Goal: Use online tool/utility: Utilize a website feature to perform a specific function

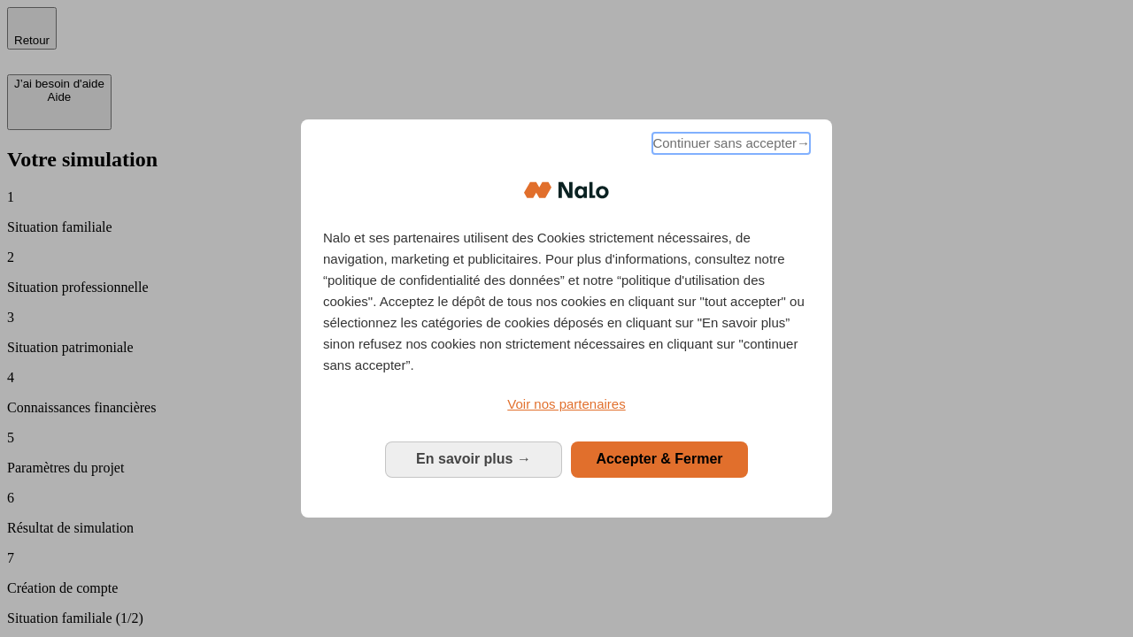
click at [729, 146] on span "Continuer sans accepter →" at bounding box center [731, 143] width 158 height 21
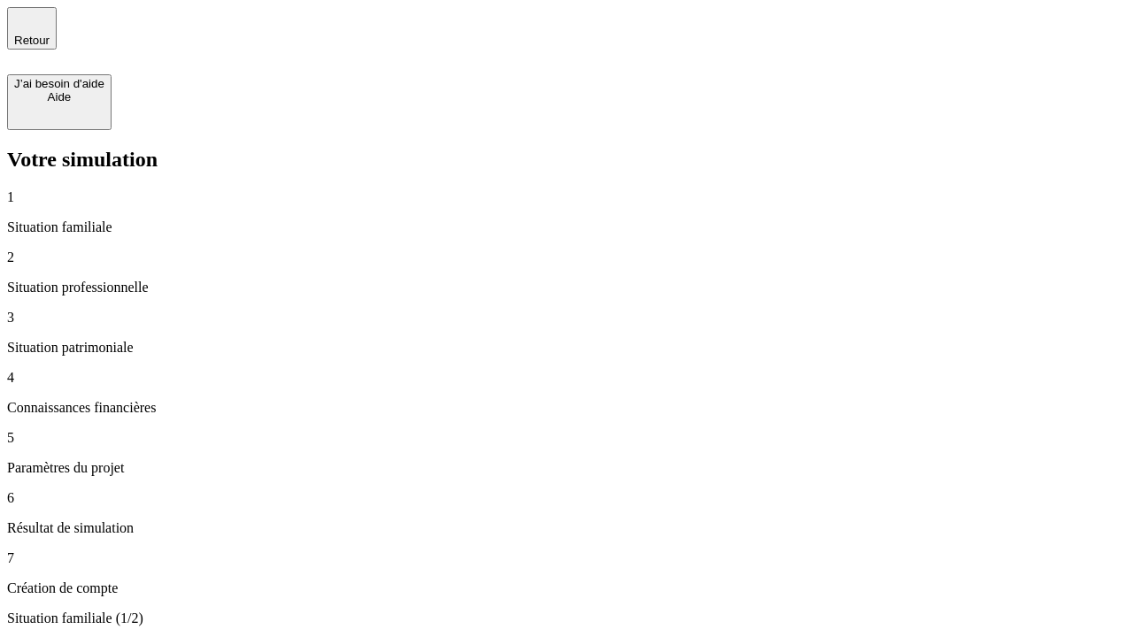
type input "30 000"
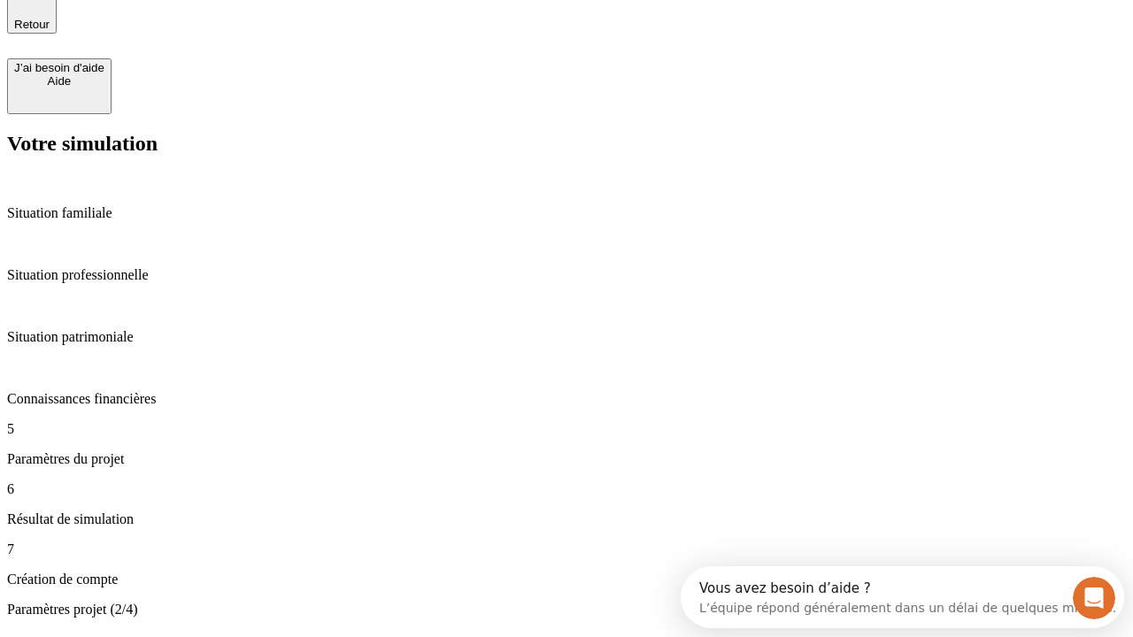
type input "25"
type input "1 000"
type input "640"
